Goal: Find specific page/section: Find specific page/section

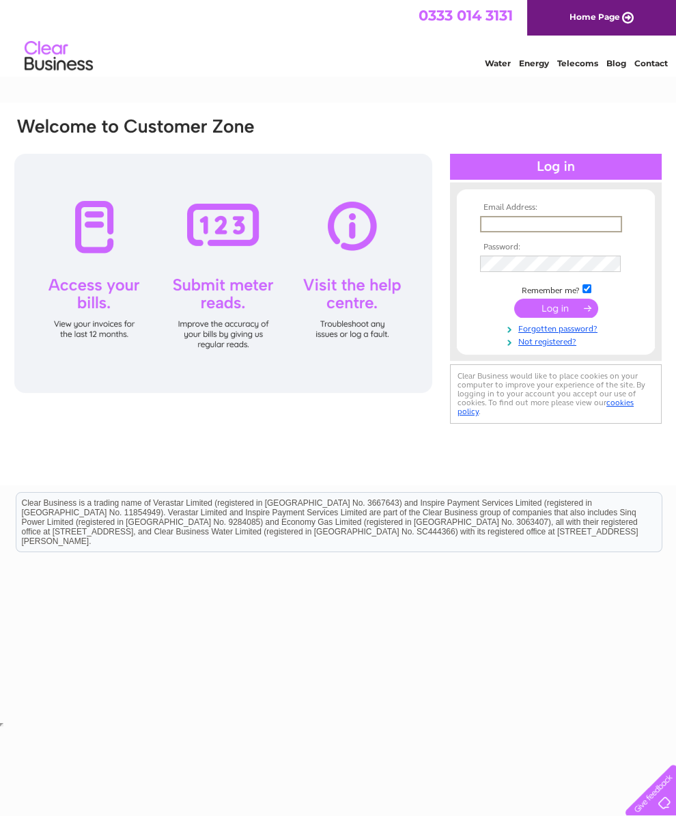
click at [491, 232] on input "text" at bounding box center [551, 224] width 142 height 16
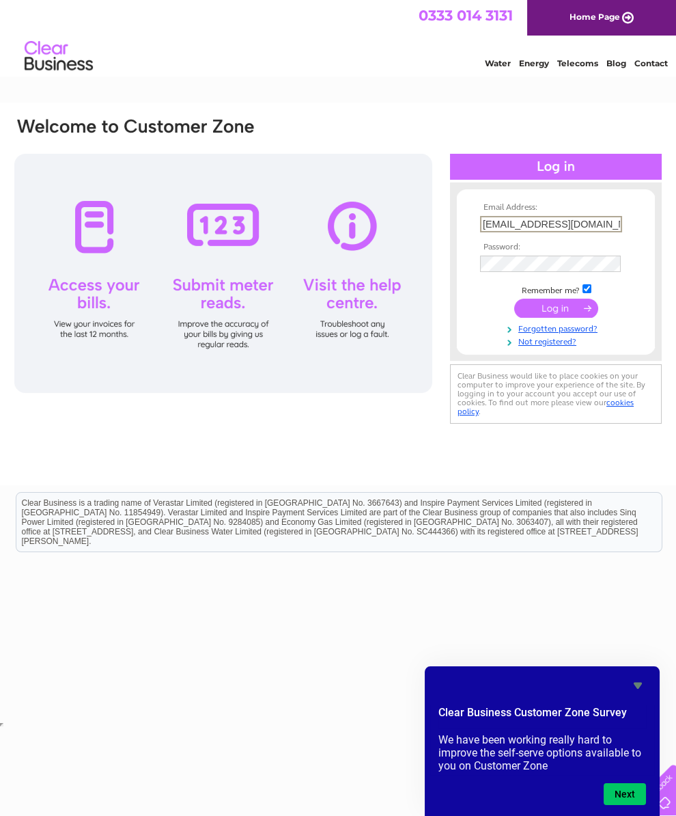
type input "hillfarmjd@gmail.com"
click at [554, 318] on input "submit" at bounding box center [556, 308] width 84 height 19
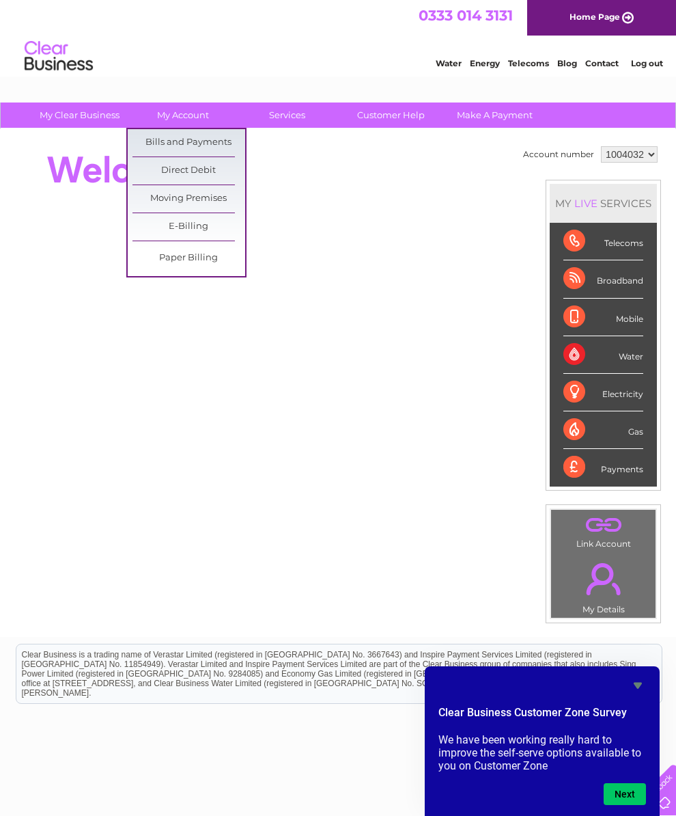
click at [146, 143] on link "Bills and Payments" at bounding box center [189, 142] width 113 height 27
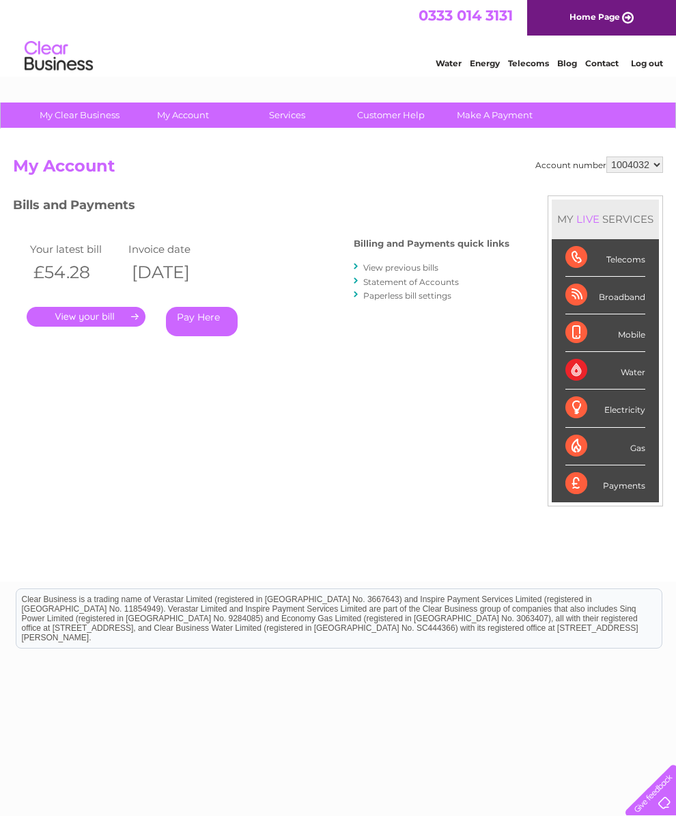
click at [64, 318] on link "." at bounding box center [86, 317] width 119 height 20
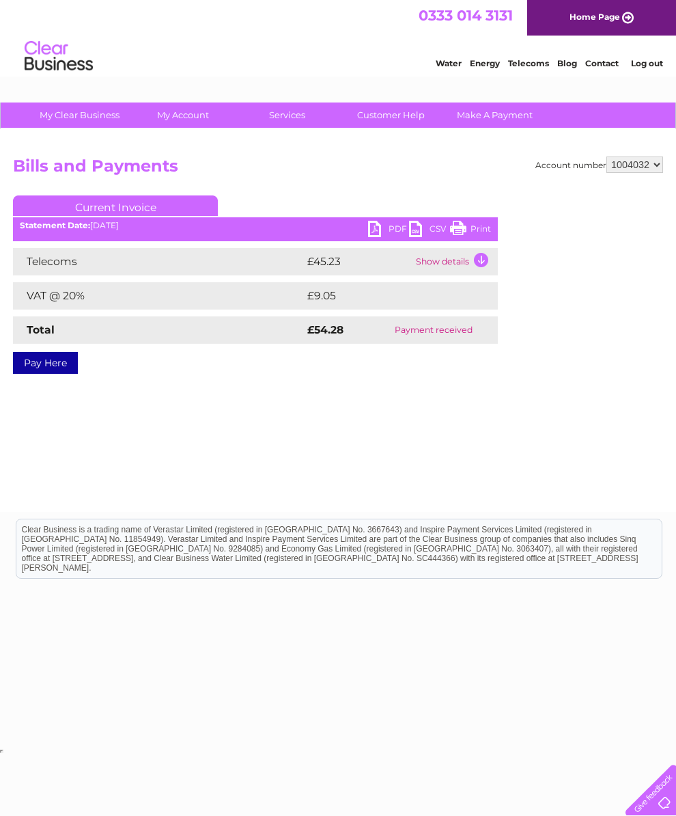
click at [469, 228] on link "Print" at bounding box center [470, 231] width 41 height 20
